Goal: Check status: Check status

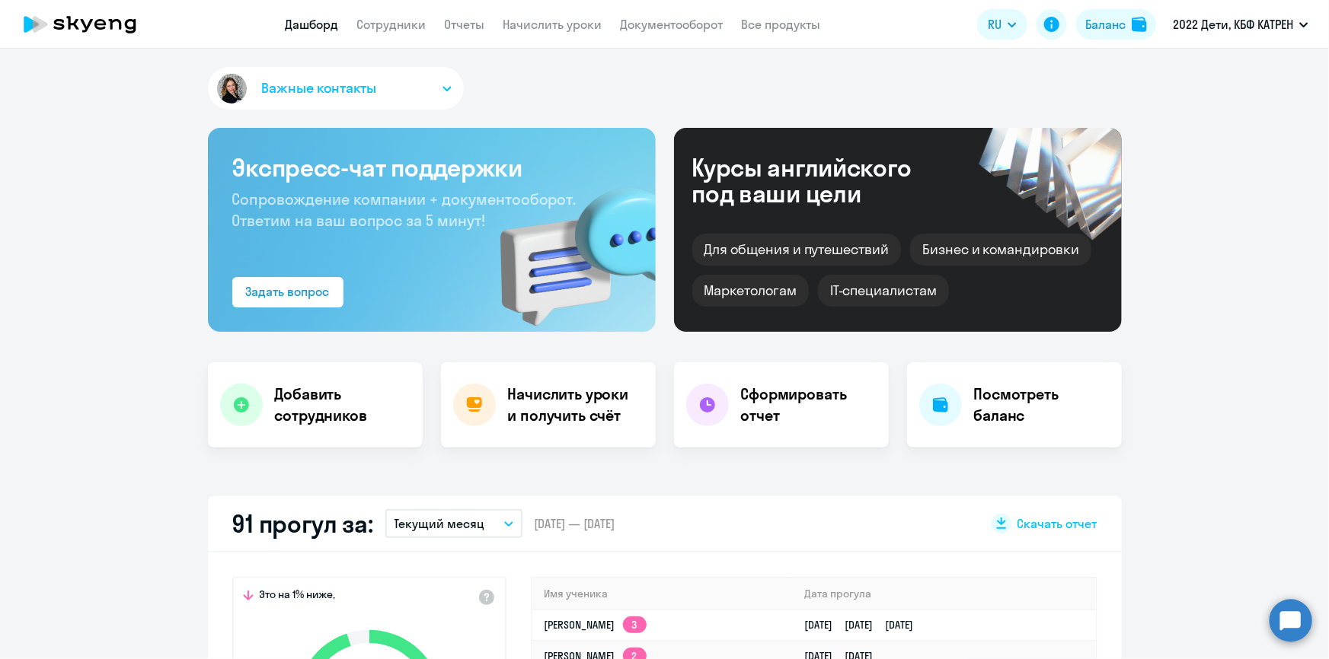
click at [1288, 627] on circle at bounding box center [1290, 620] width 43 height 43
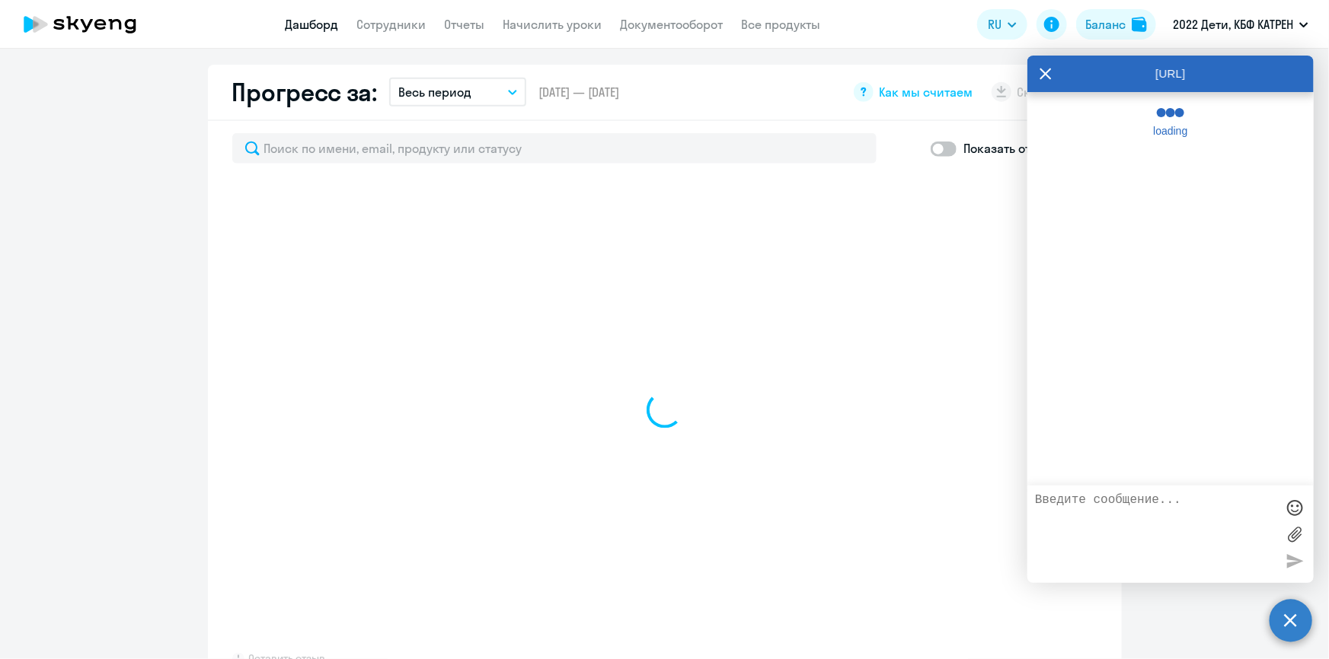
scroll to position [1105, 0]
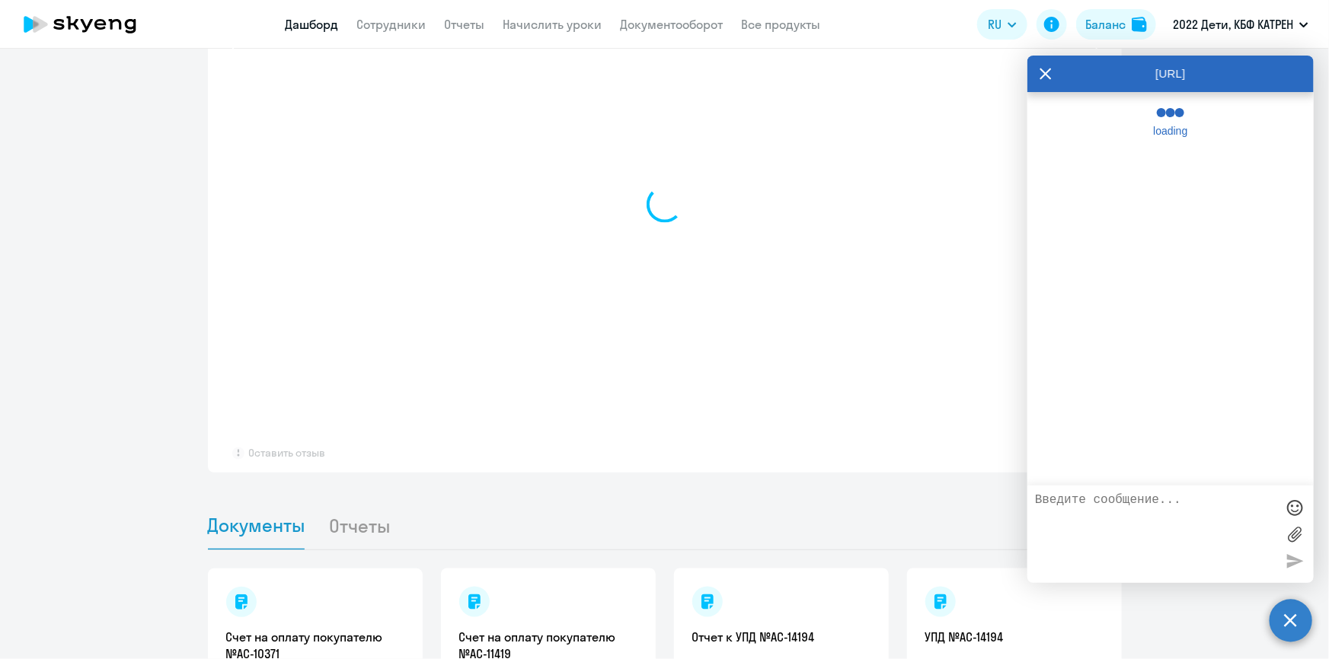
select select "30"
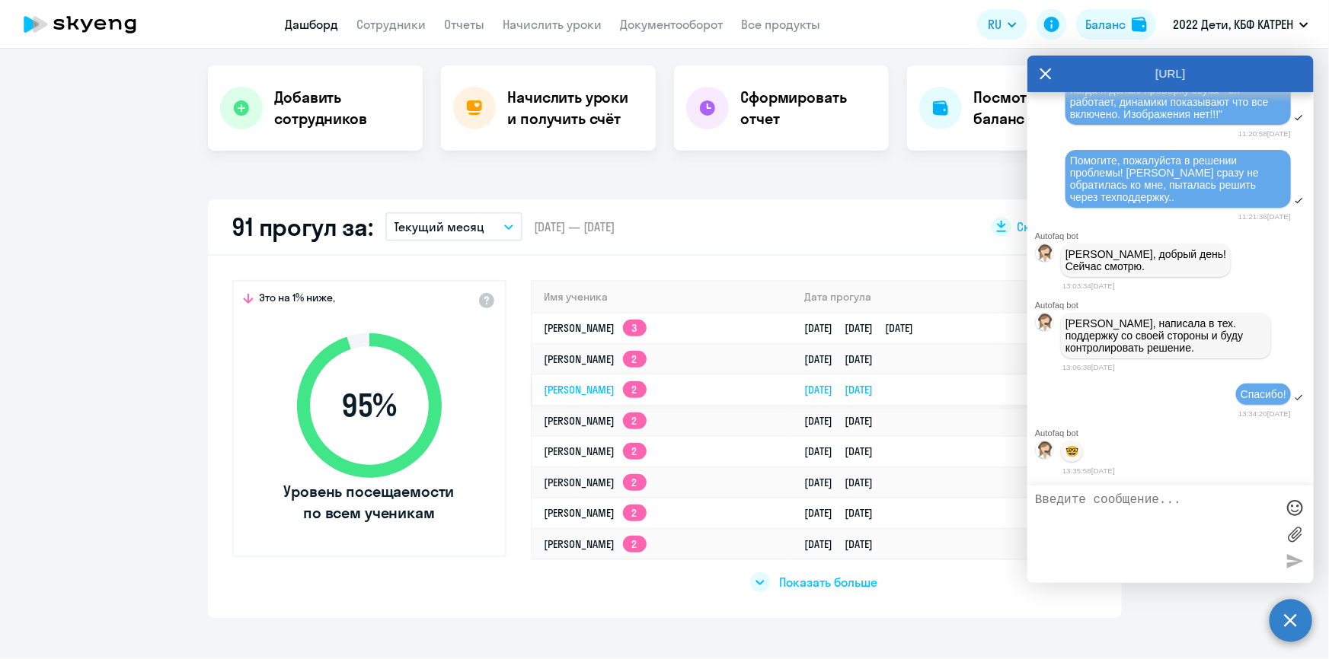
scroll to position [51350, 0]
click at [802, 579] on span "Показать больше" at bounding box center [828, 582] width 98 height 17
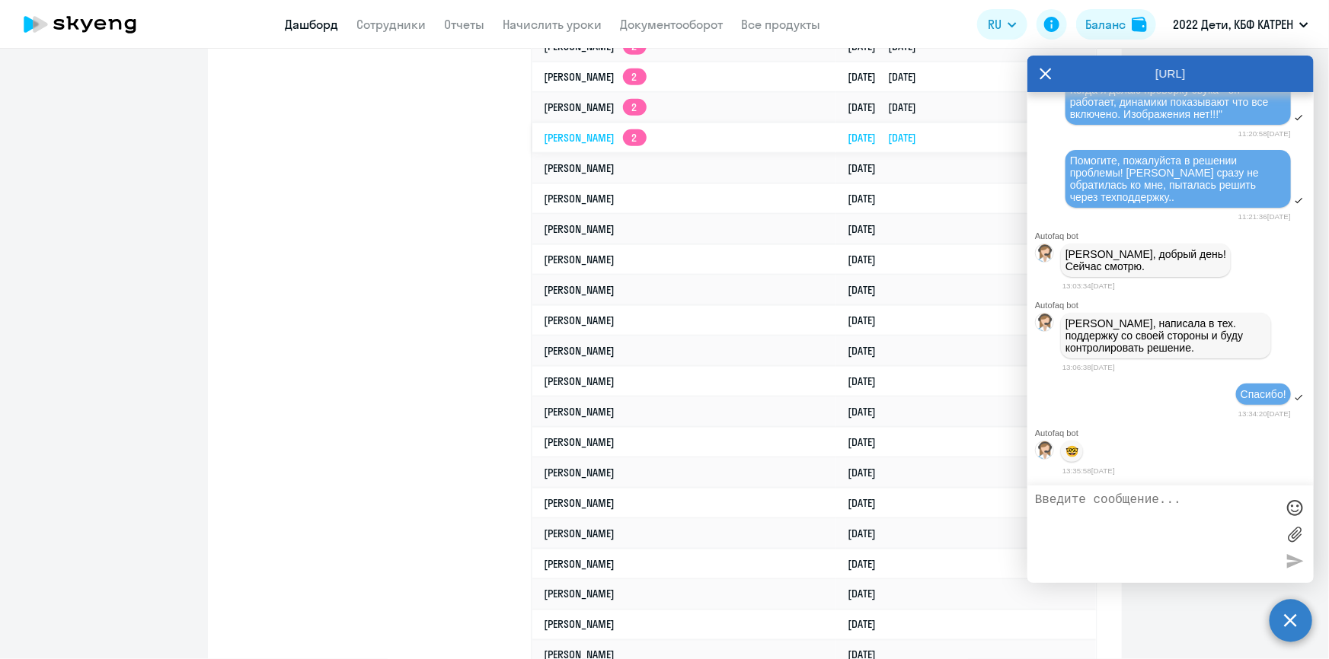
scroll to position [921, 0]
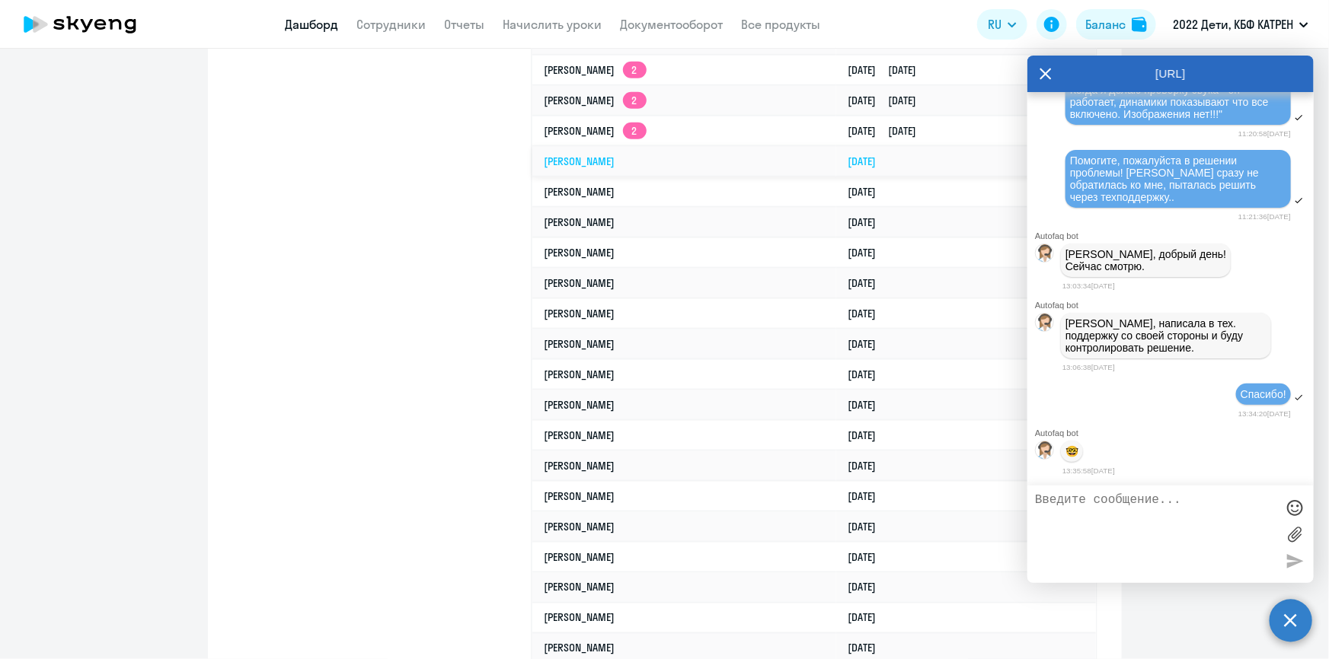
click at [615, 155] on link "[PERSON_NAME]" at bounding box center [579, 162] width 71 height 14
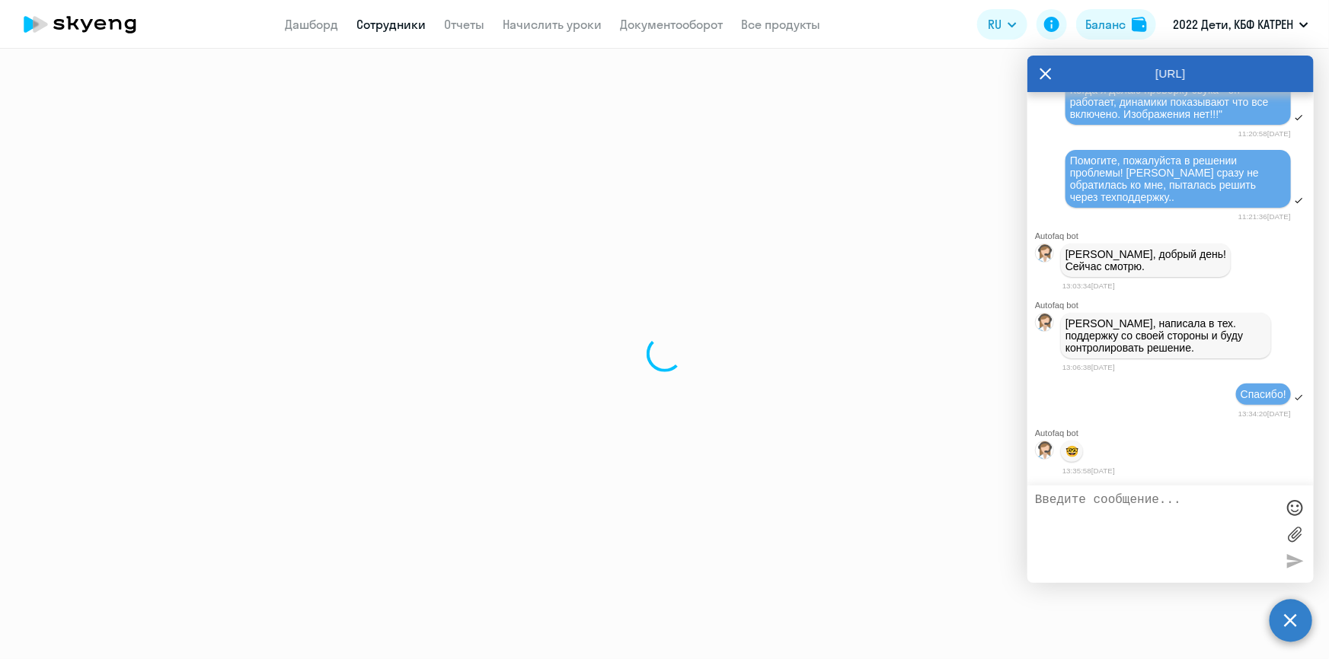
select select "others"
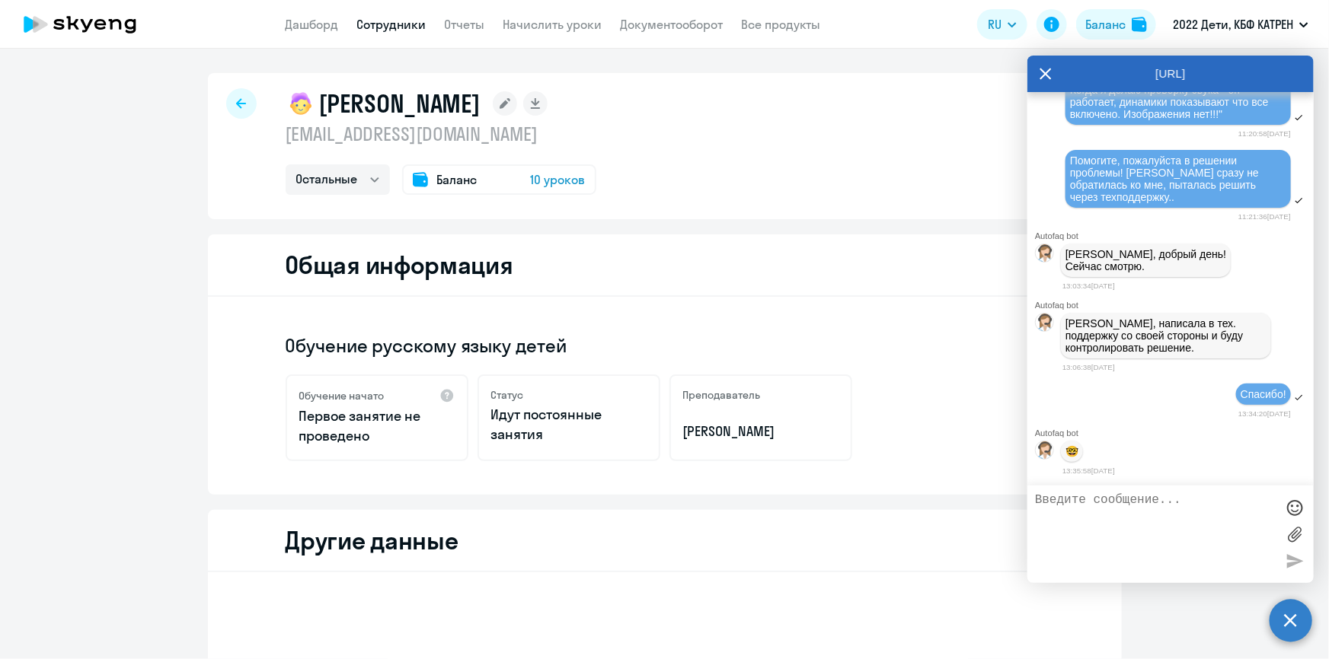
click at [1042, 73] on icon at bounding box center [1045, 74] width 12 height 37
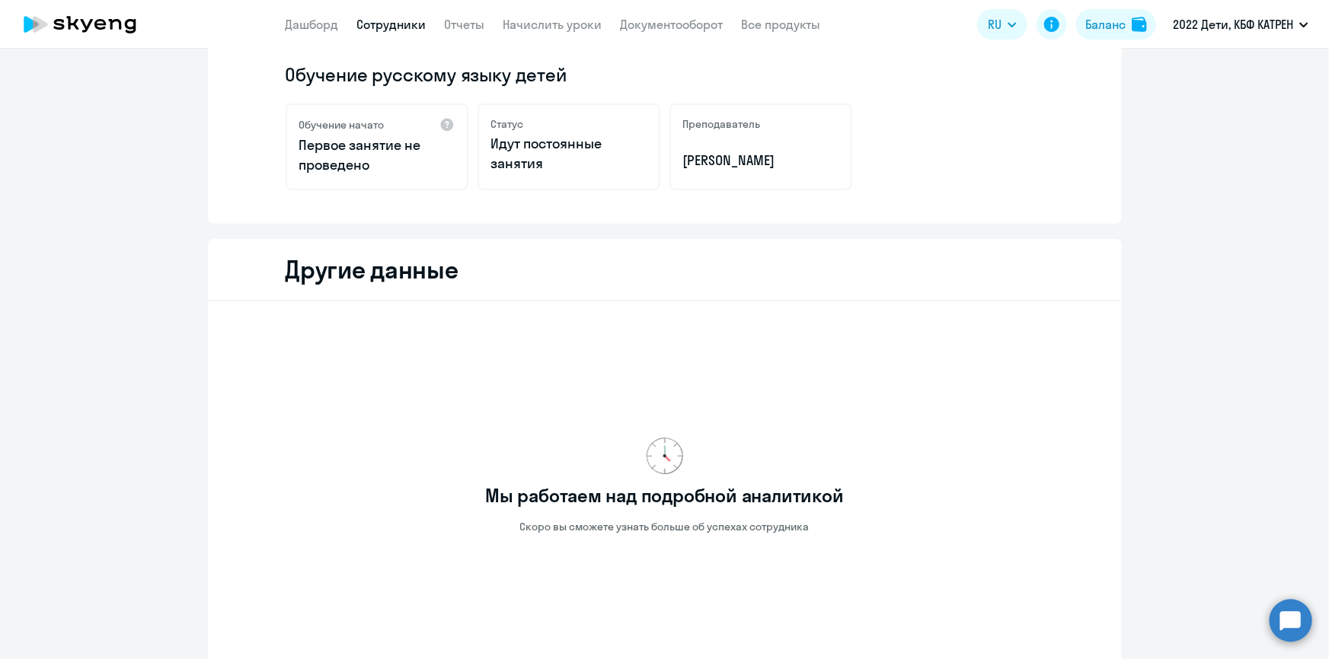
scroll to position [196, 0]
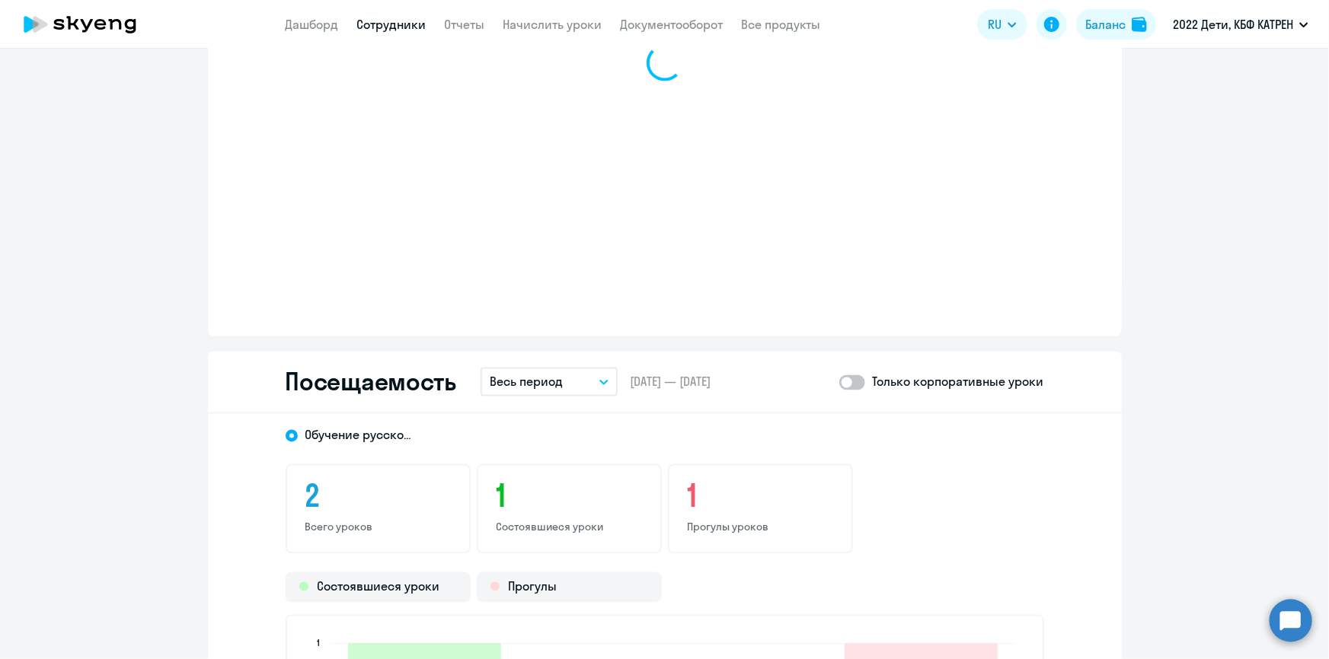
scroll to position [1234, 0]
